Goal: Task Accomplishment & Management: Complete application form

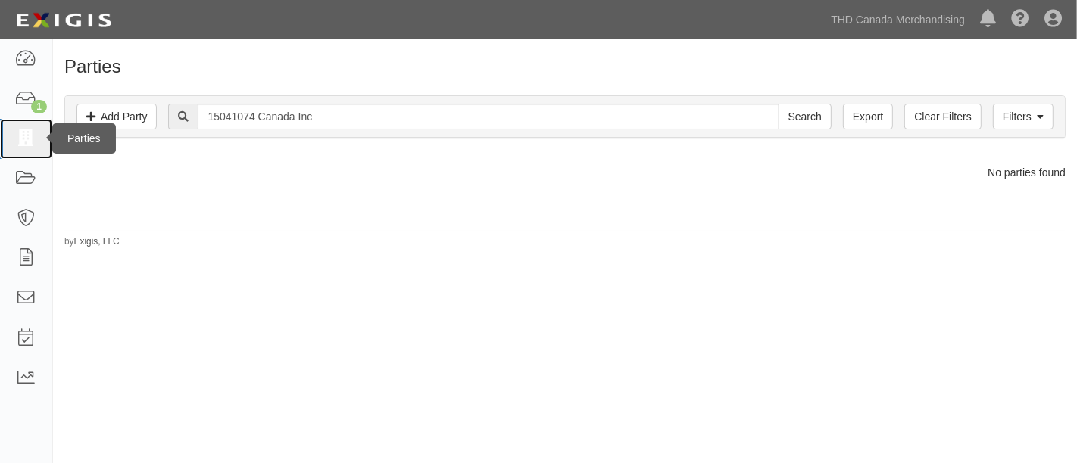
click at [15, 142] on icon at bounding box center [25, 138] width 21 height 17
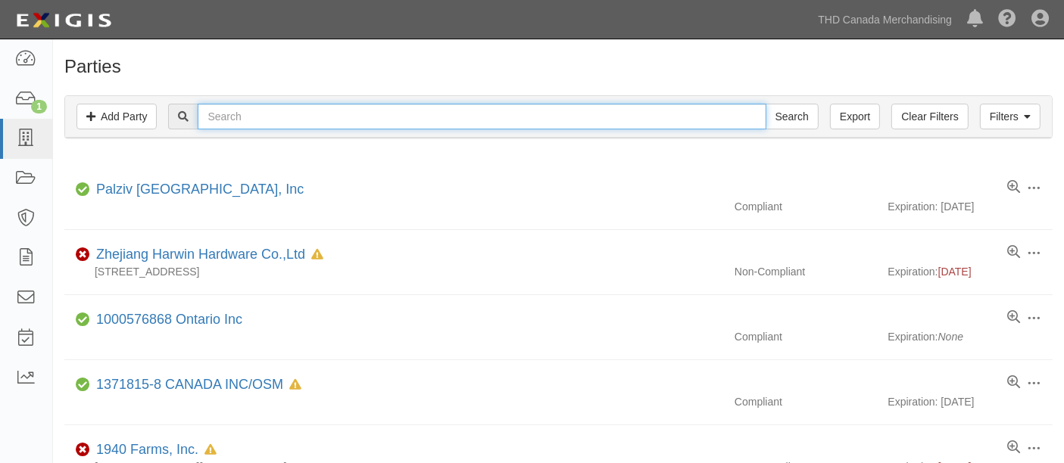
click at [465, 111] on input "text" at bounding box center [482, 117] width 568 height 26
type input "zhejiang xingxing refrigeration co., ltd"
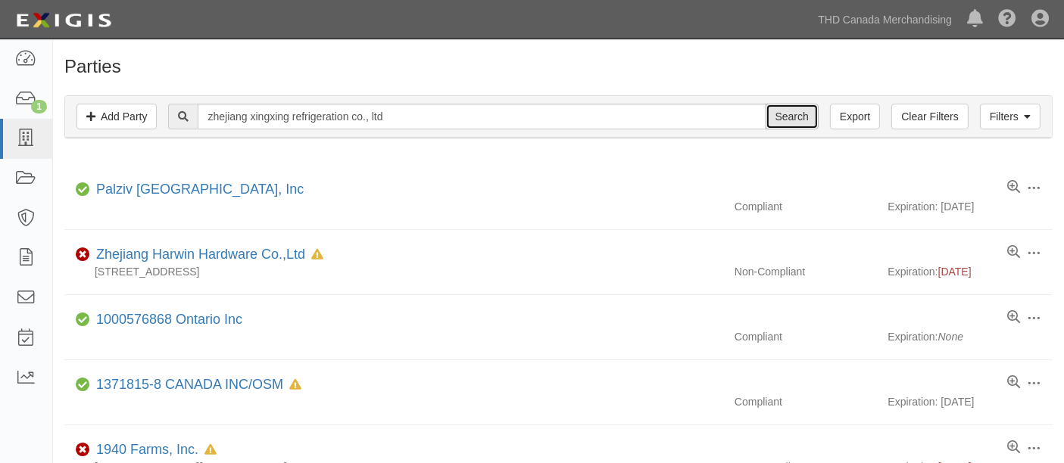
click at [792, 118] on input "Search" at bounding box center [792, 117] width 53 height 26
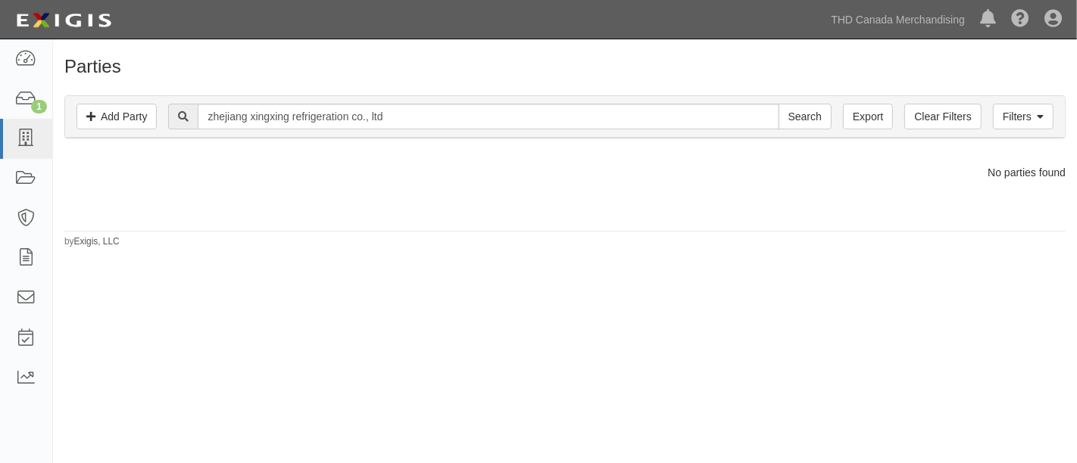
click at [572, 243] on div "Parties Add Party Filters Add Party Clear Filters Export zhejiang xingxing refr…" at bounding box center [565, 153] width 1024 height 192
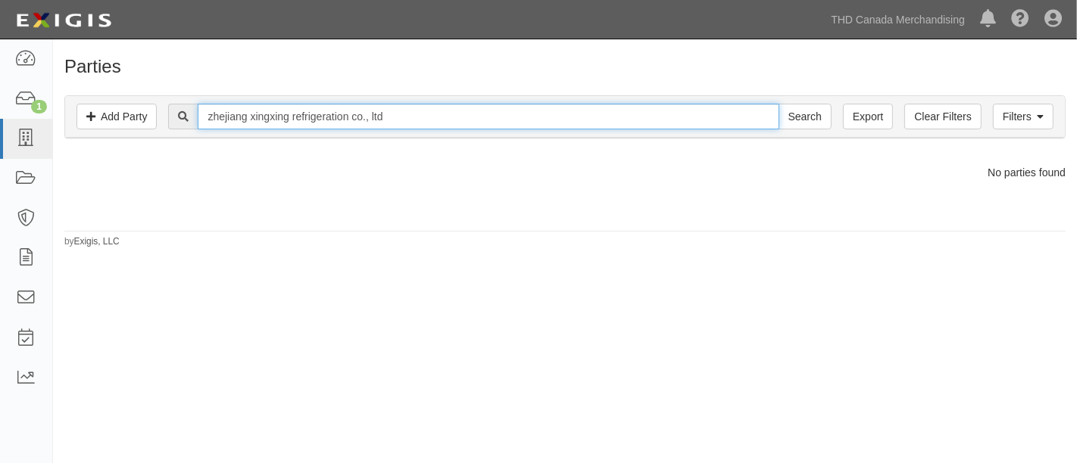
click at [494, 111] on input "zhejiang xingxing refrigeration co., ltd" at bounding box center [488, 117] width 581 height 26
click at [778, 104] on input "Search" at bounding box center [804, 117] width 53 height 26
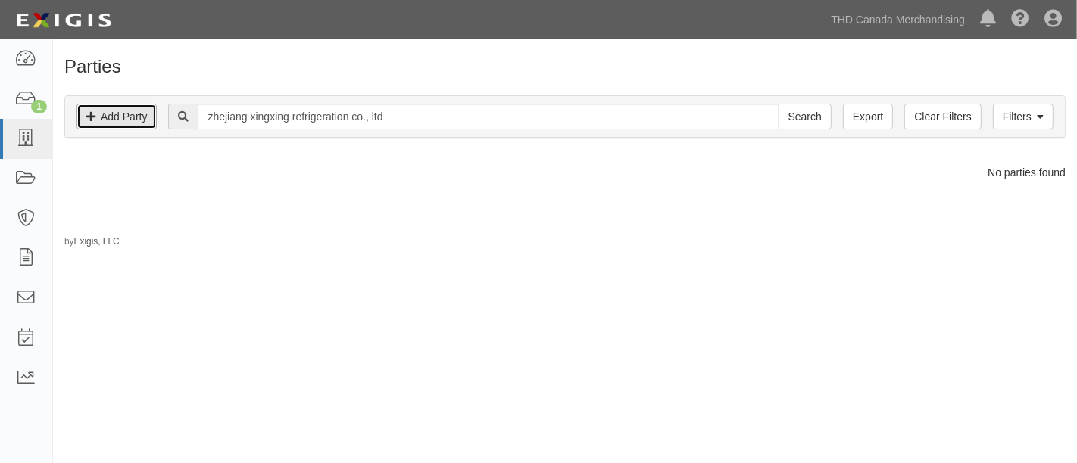
click at [112, 120] on link "Add Party" at bounding box center [116, 117] width 80 height 26
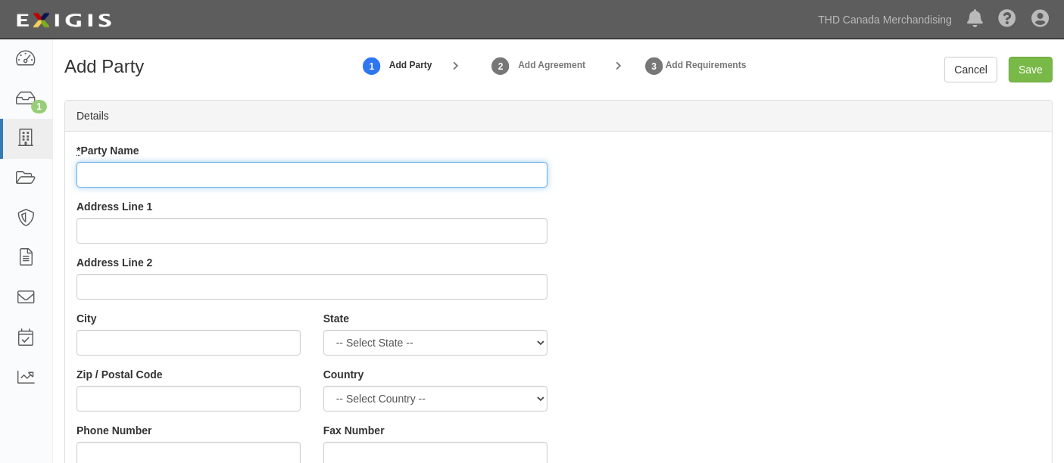
click at [164, 174] on input "* Party Name" at bounding box center [311, 175] width 471 height 26
paste input "LOR Ipsumdo Sitamet - CON Adip 2109! ELI SEDDOEIUSM TEM INCIDID! Utla etdo, ma’…"
type input "LOR Ipsumdo Sitamet - CON Adip 2109! ELI SEDDOEIUSM TEM INCIDID! Utla etdo, ma’…"
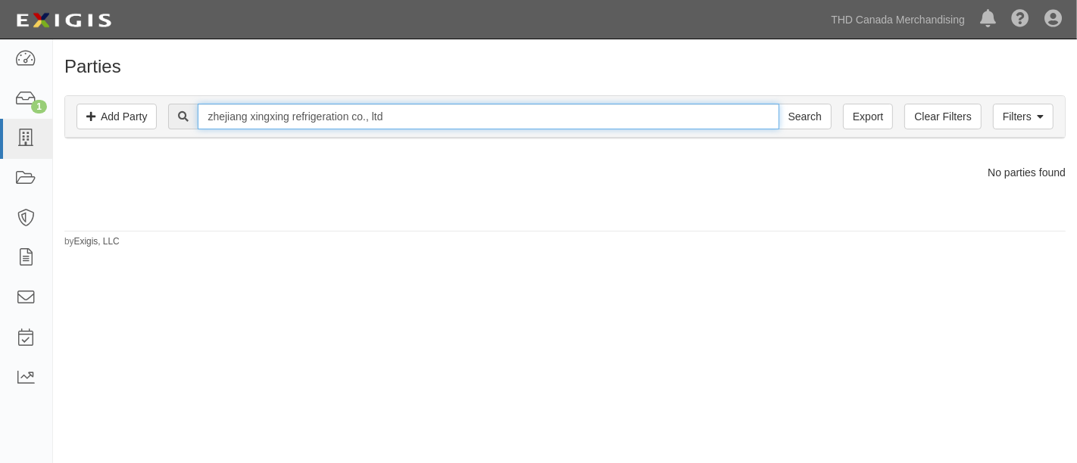
click at [362, 117] on input "zhejiang xingxing refrigeration co., ltd" at bounding box center [488, 117] width 581 height 26
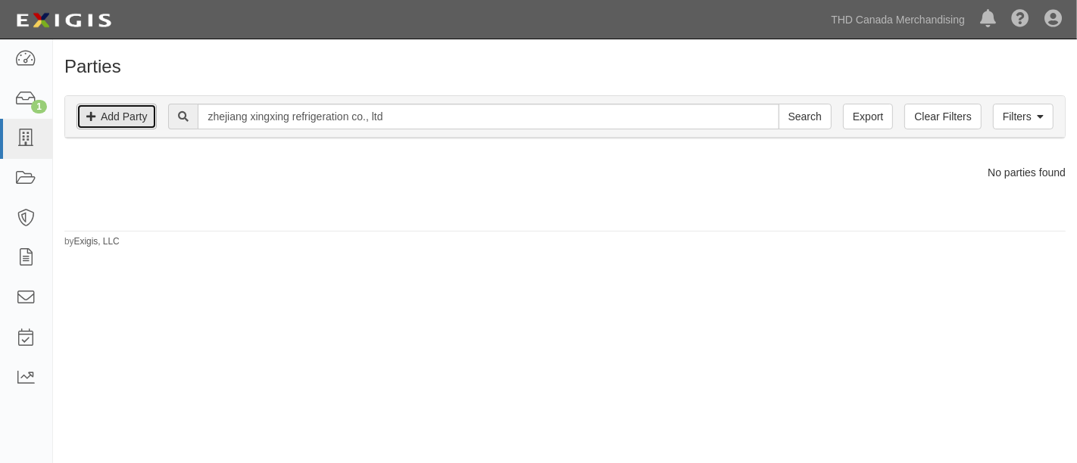
click at [130, 120] on link "Add Party" at bounding box center [116, 117] width 80 height 26
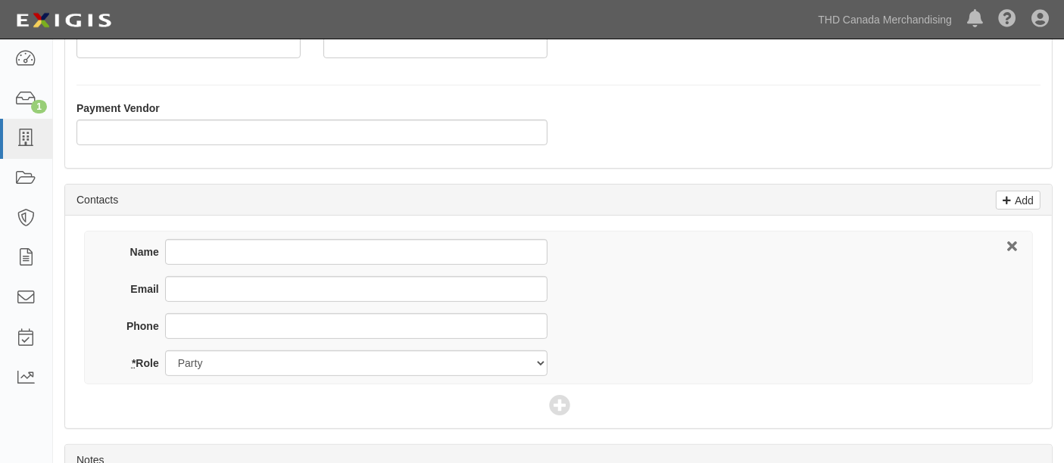
scroll to position [504, 0]
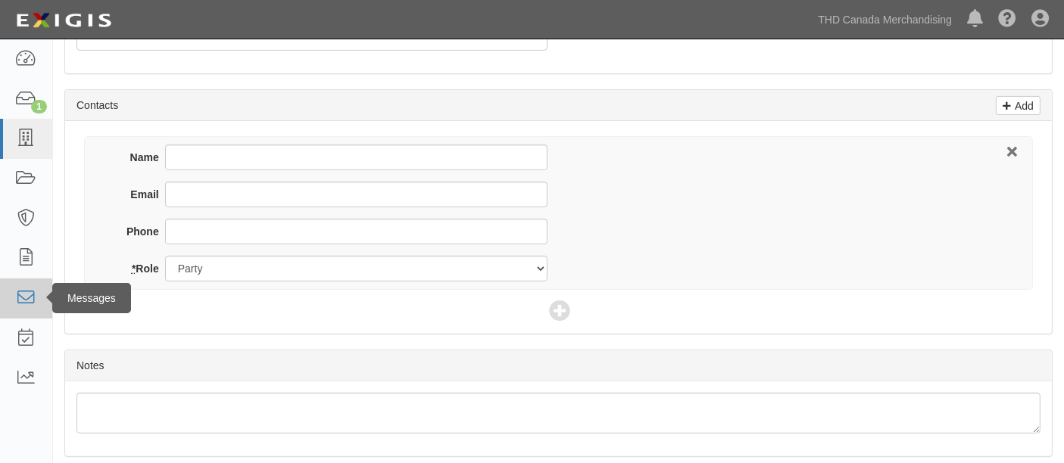
type input "zhejiang xingxing refrigeration co., ltd"
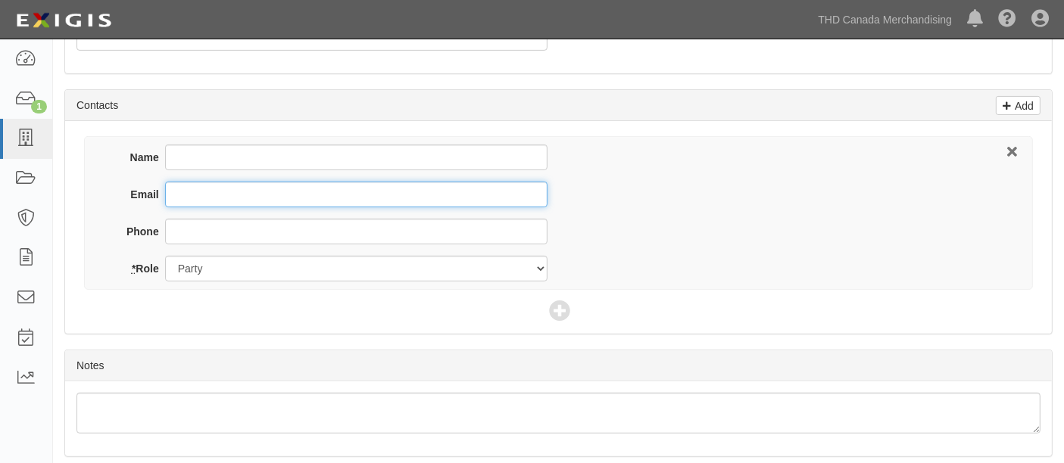
click at [189, 189] on input "Email" at bounding box center [356, 195] width 382 height 26
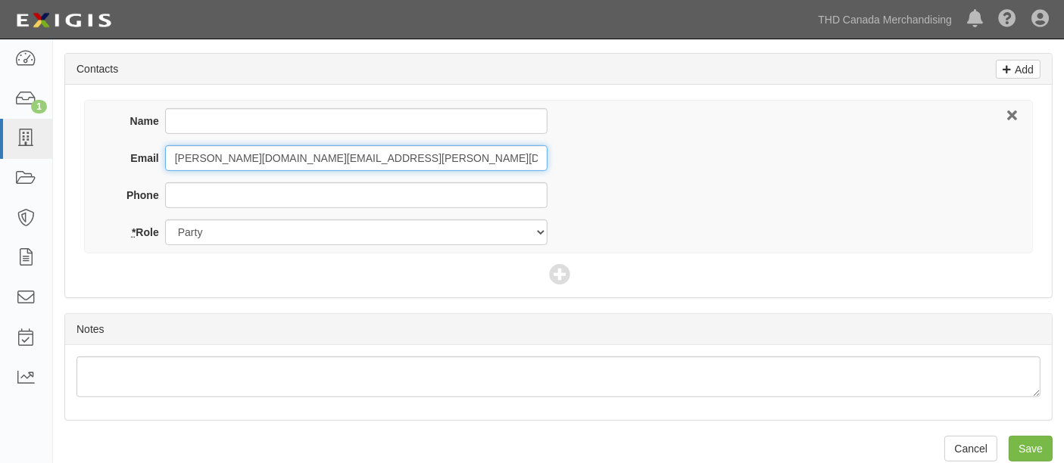
scroll to position [557, 0]
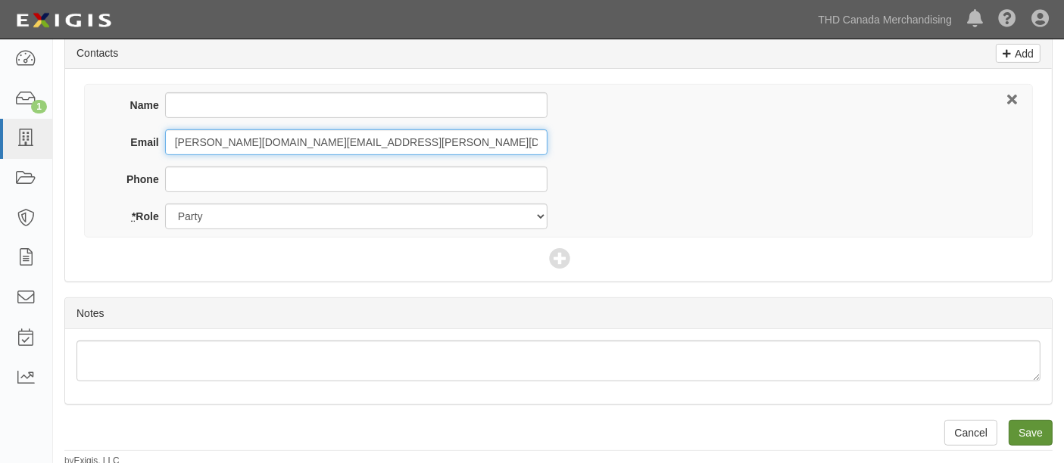
type input "[PERSON_NAME][DOMAIN_NAME][EMAIL_ADDRESS][PERSON_NAME][DOMAIN_NAME]"
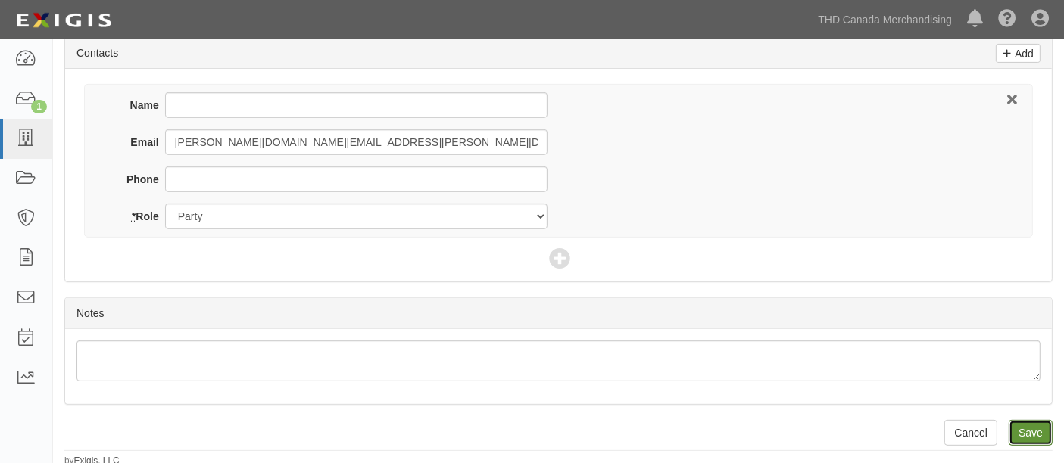
click at [1028, 427] on input "Save" at bounding box center [1031, 433] width 44 height 26
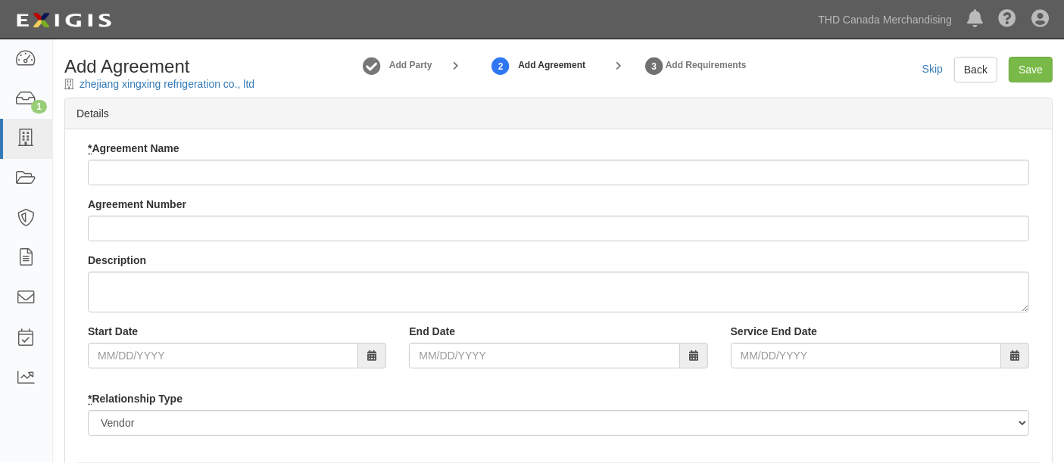
click at [273, 89] on div "Add Agreement zhejiang xingxing refrigeration co., ltd" at bounding box center [179, 74] width 253 height 35
click at [269, 91] on div "Add Agreement zhejiang xingxing refrigeration co., ltd" at bounding box center [179, 74] width 253 height 35
click at [207, 186] on div "* Agreement Name Agreement Number Description Start Date End Date Service End D…" at bounding box center [558, 294] width 964 height 307
click at [207, 182] on div "* Agreement Name Agreement Number Description Start Date End Date Service End D…" at bounding box center [558, 294] width 964 height 307
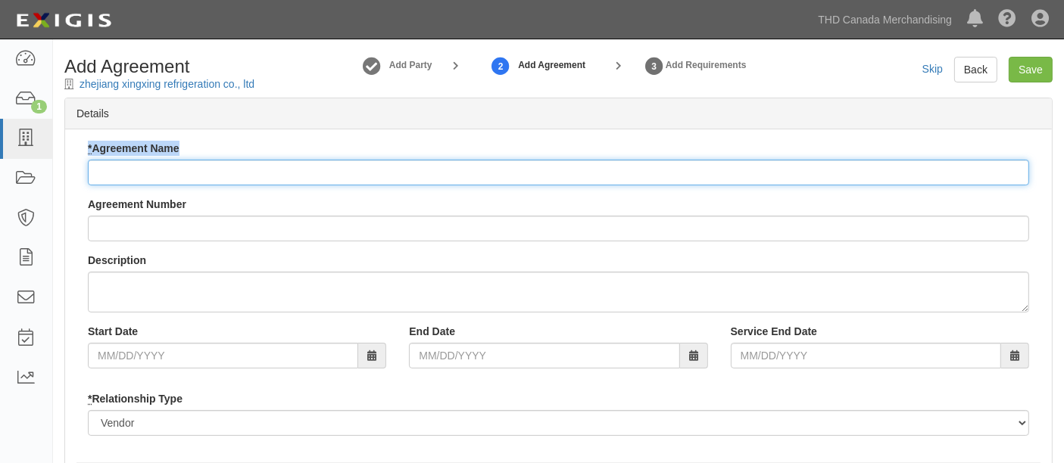
click at [208, 177] on input "* Agreement Name" at bounding box center [558, 173] width 941 height 26
paste input "zhejiang xingxing refrigeration co., ltd"
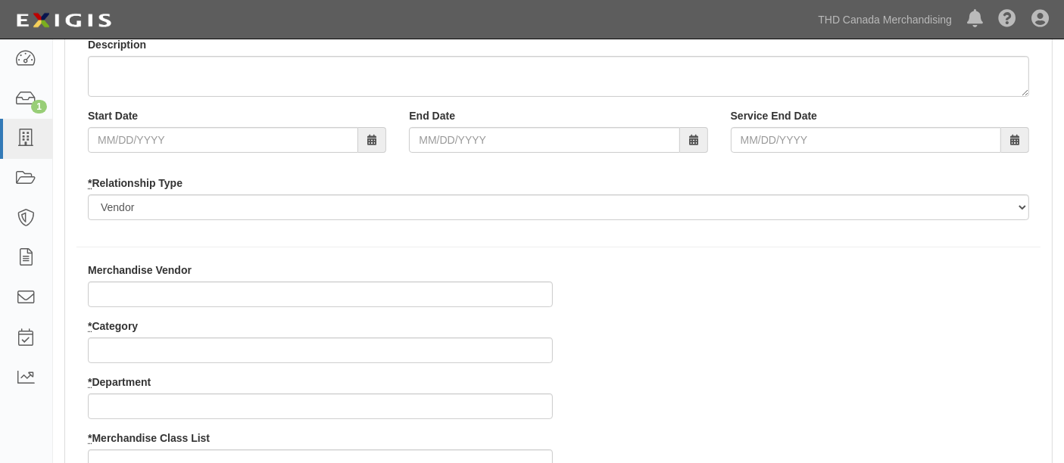
scroll to position [252, 0]
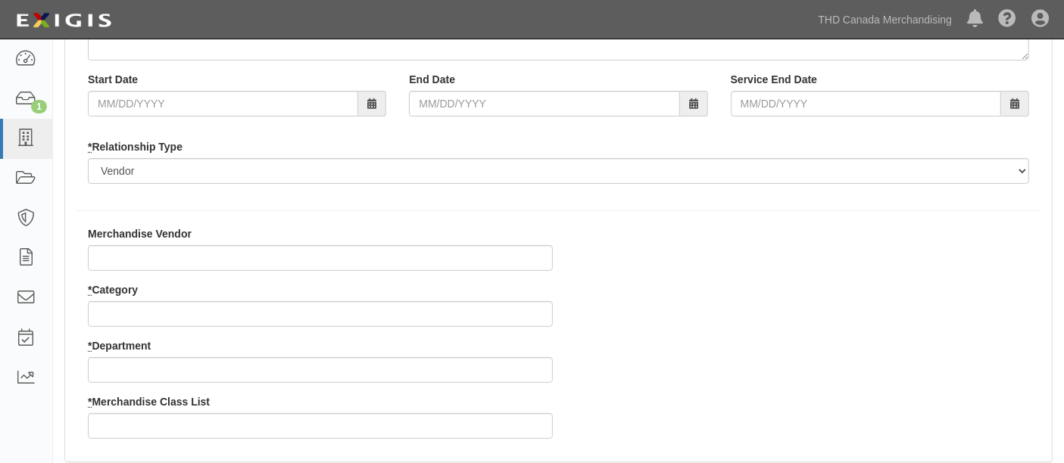
type input "zhejiang xingxing refrigeration co., ltd"
click at [160, 294] on div "* Category" at bounding box center [320, 304] width 465 height 45
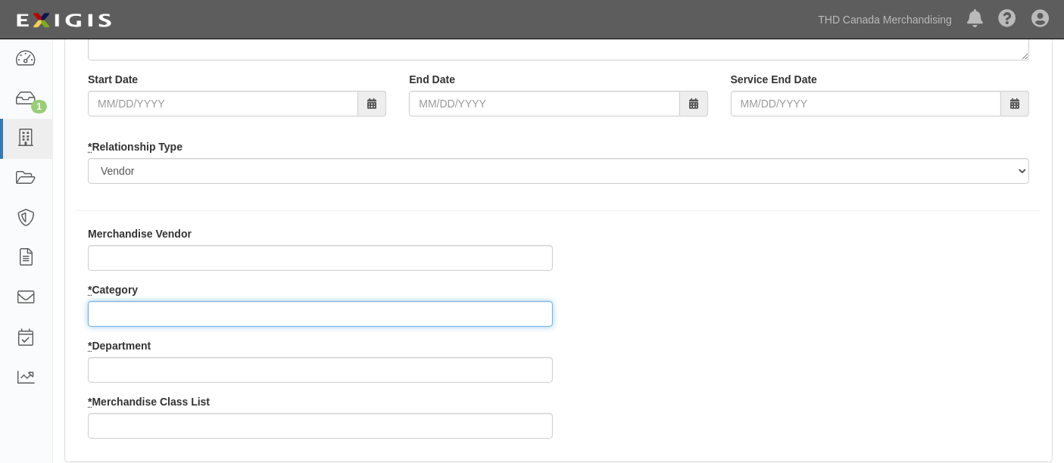
click at [154, 309] on input "* Category" at bounding box center [320, 314] width 465 height 26
type input "8"
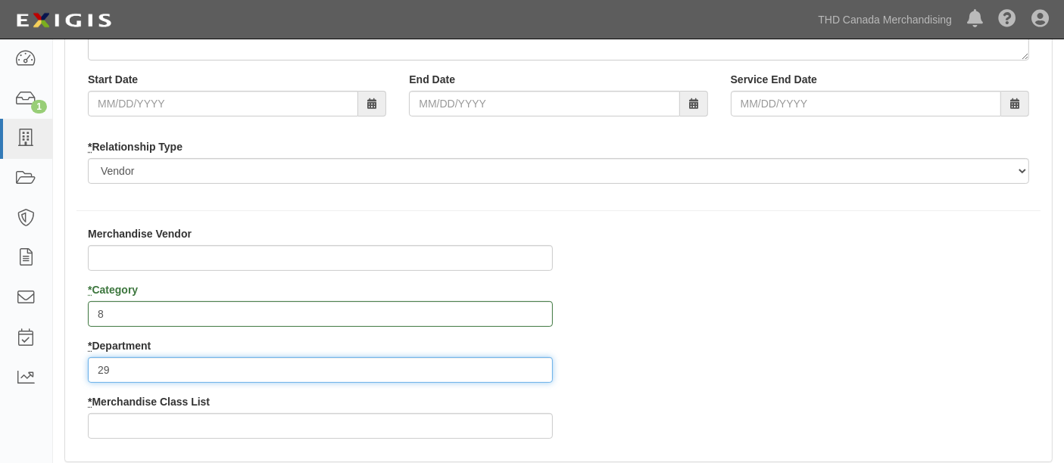
type input "29"
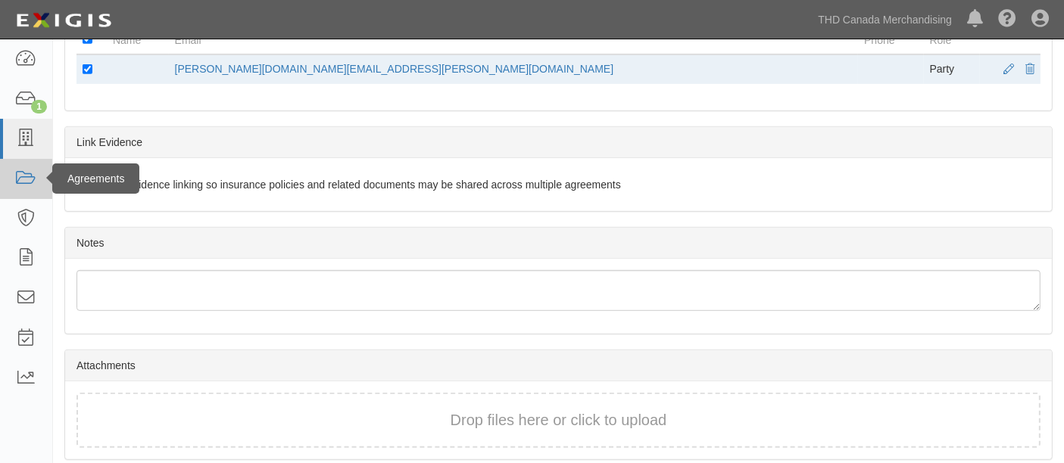
scroll to position [828, 0]
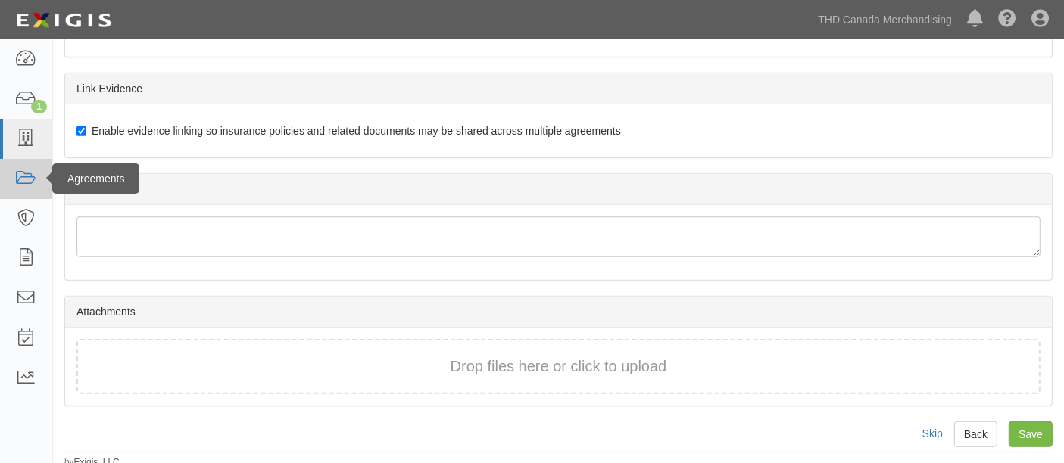
type input "1"
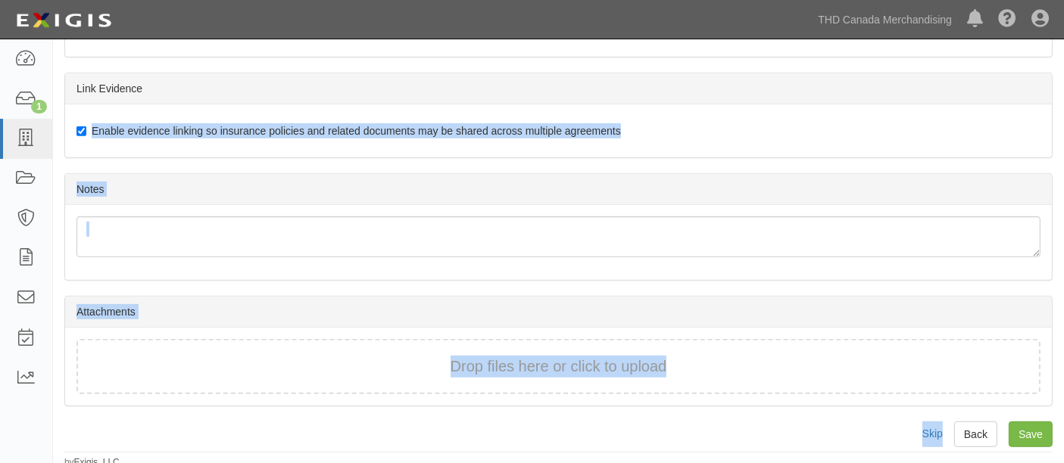
drag, startPoint x: 597, startPoint y: 232, endPoint x: 498, endPoint y: 399, distance: 193.9
click at [813, 183] on div "Notes" at bounding box center [558, 189] width 987 height 31
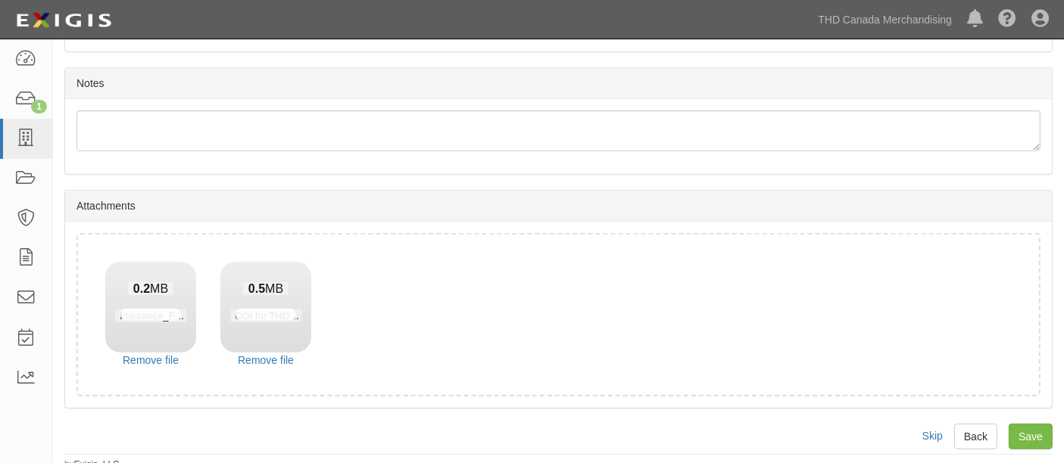
scroll to position [937, 0]
click at [1026, 422] on input "Save" at bounding box center [1031, 435] width 44 height 26
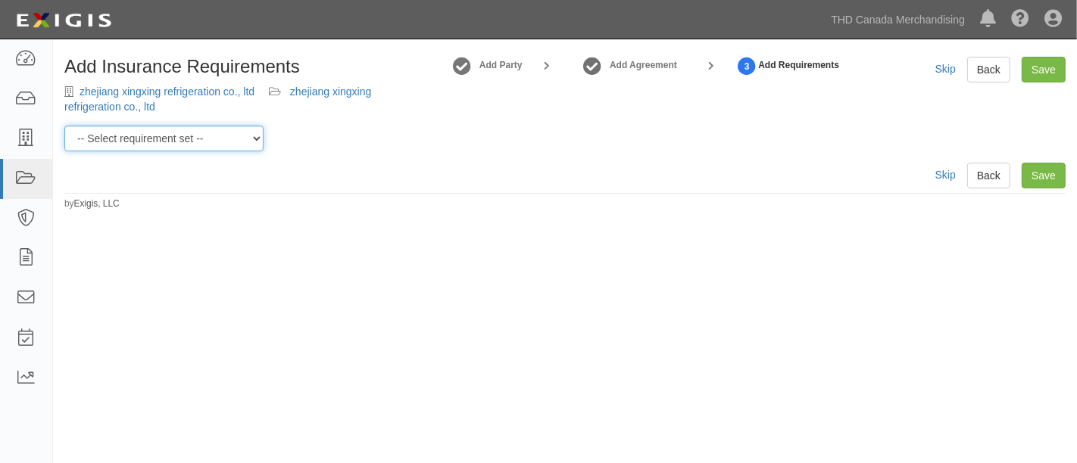
click at [204, 148] on select "-- Select requirement set -- $20M GL (Canadian Supplier) $20M GL (Non-Canadian …" at bounding box center [163, 139] width 199 height 26
select select "37050"
click at [64, 126] on select "-- Select requirement set -- $20M GL (Canadian Supplier) $20M GL (Non-Canadian …" at bounding box center [163, 139] width 199 height 26
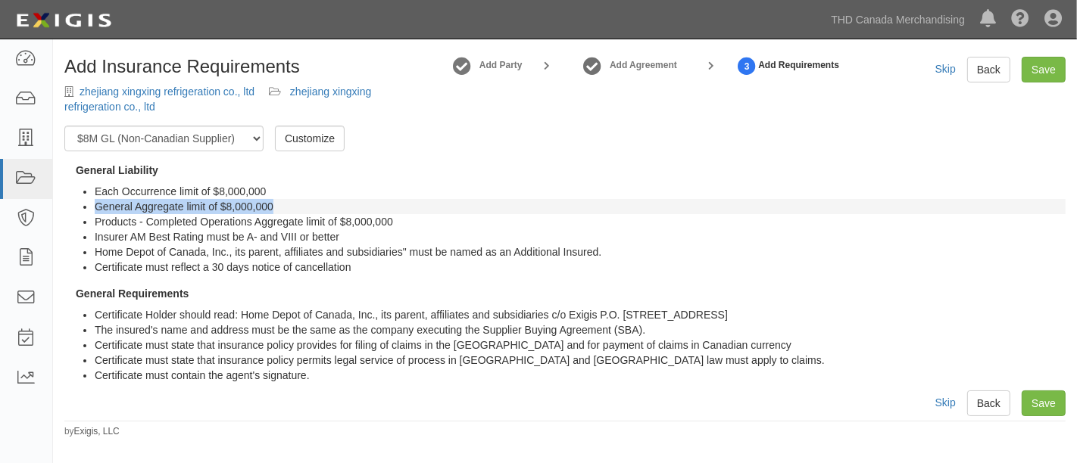
drag, startPoint x: 82, startPoint y: 208, endPoint x: 280, endPoint y: 209, distance: 198.4
click at [280, 209] on ul "Each Occurrence limit of $8,000,000 General Aggregate limit of $8,000,000 Produ…" at bounding box center [564, 229] width 1001 height 91
copy li "General Aggregate limit of $8,000,000"
click at [1053, 407] on link "Save" at bounding box center [1044, 404] width 44 height 26
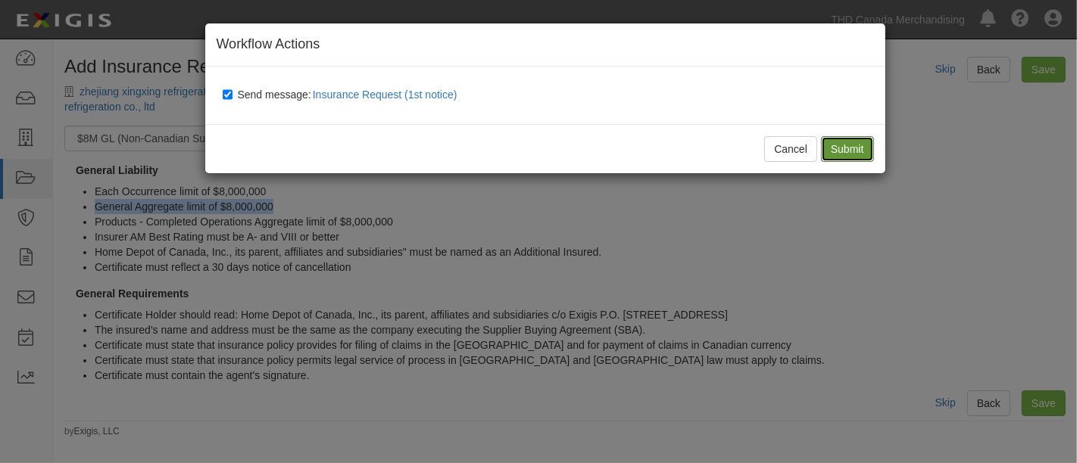
click at [843, 147] on input "Submit" at bounding box center [847, 149] width 53 height 26
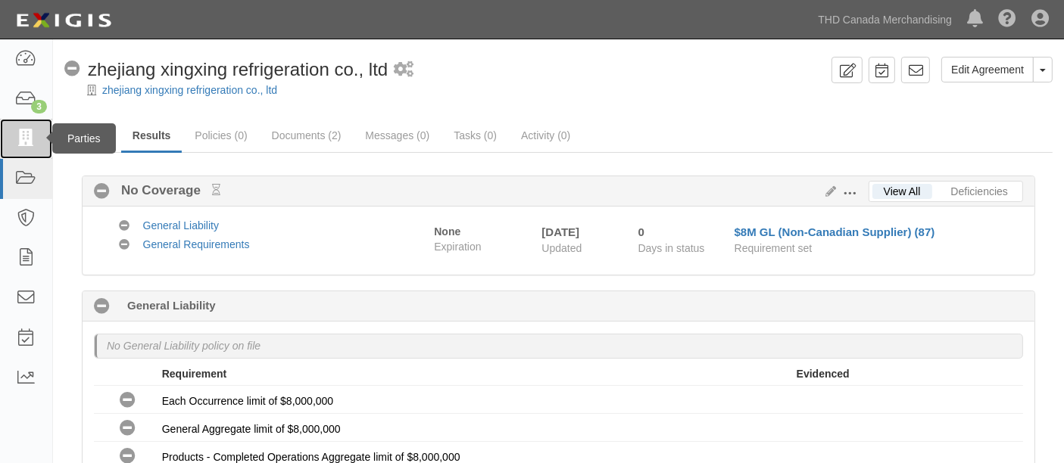
drag, startPoint x: 26, startPoint y: 129, endPoint x: 19, endPoint y: 133, distance: 8.2
click at [27, 129] on link at bounding box center [26, 139] width 52 height 40
